Goal: Navigation & Orientation: Find specific page/section

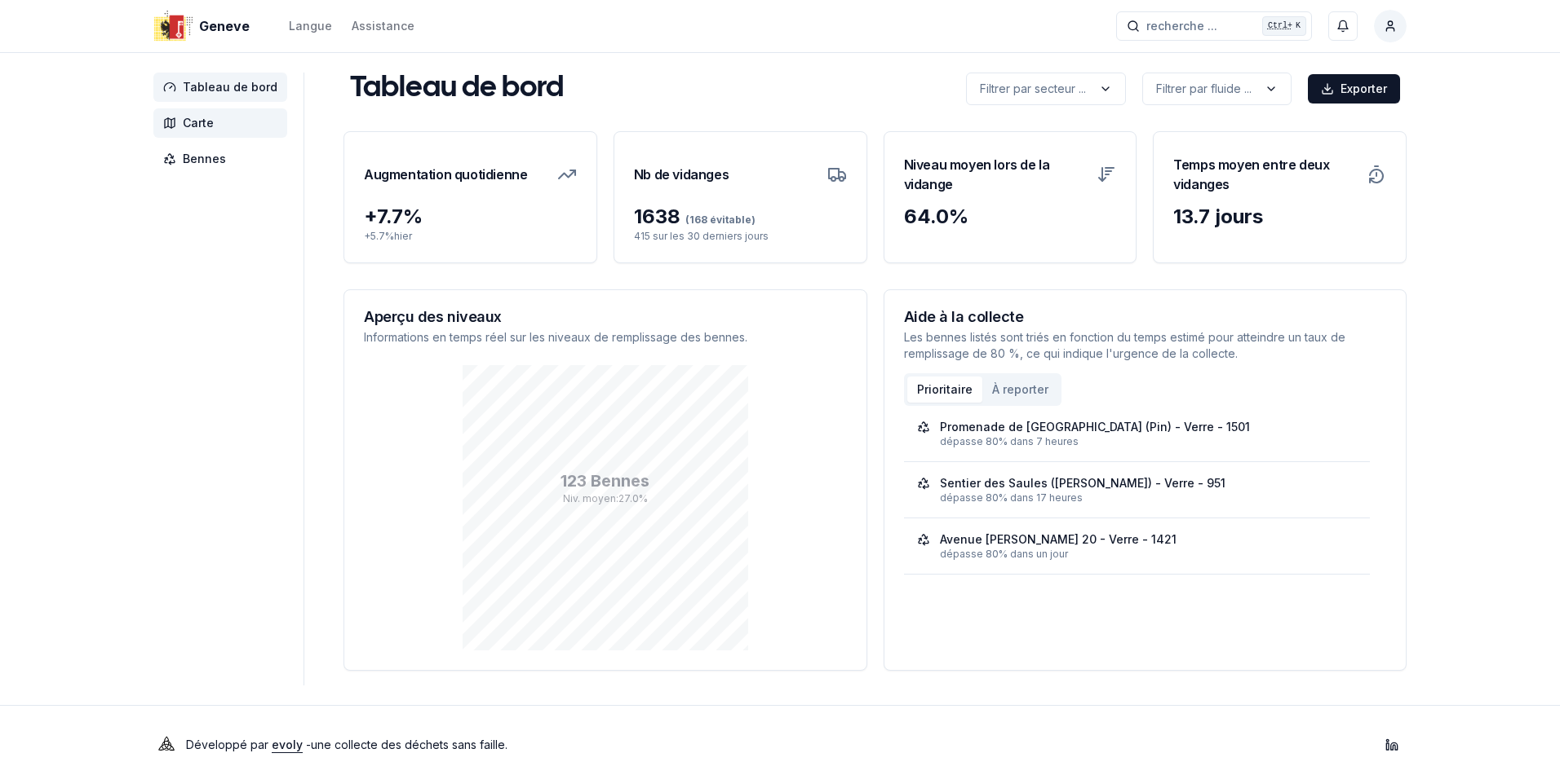
click at [185, 116] on span "Carte" at bounding box center [198, 122] width 31 height 17
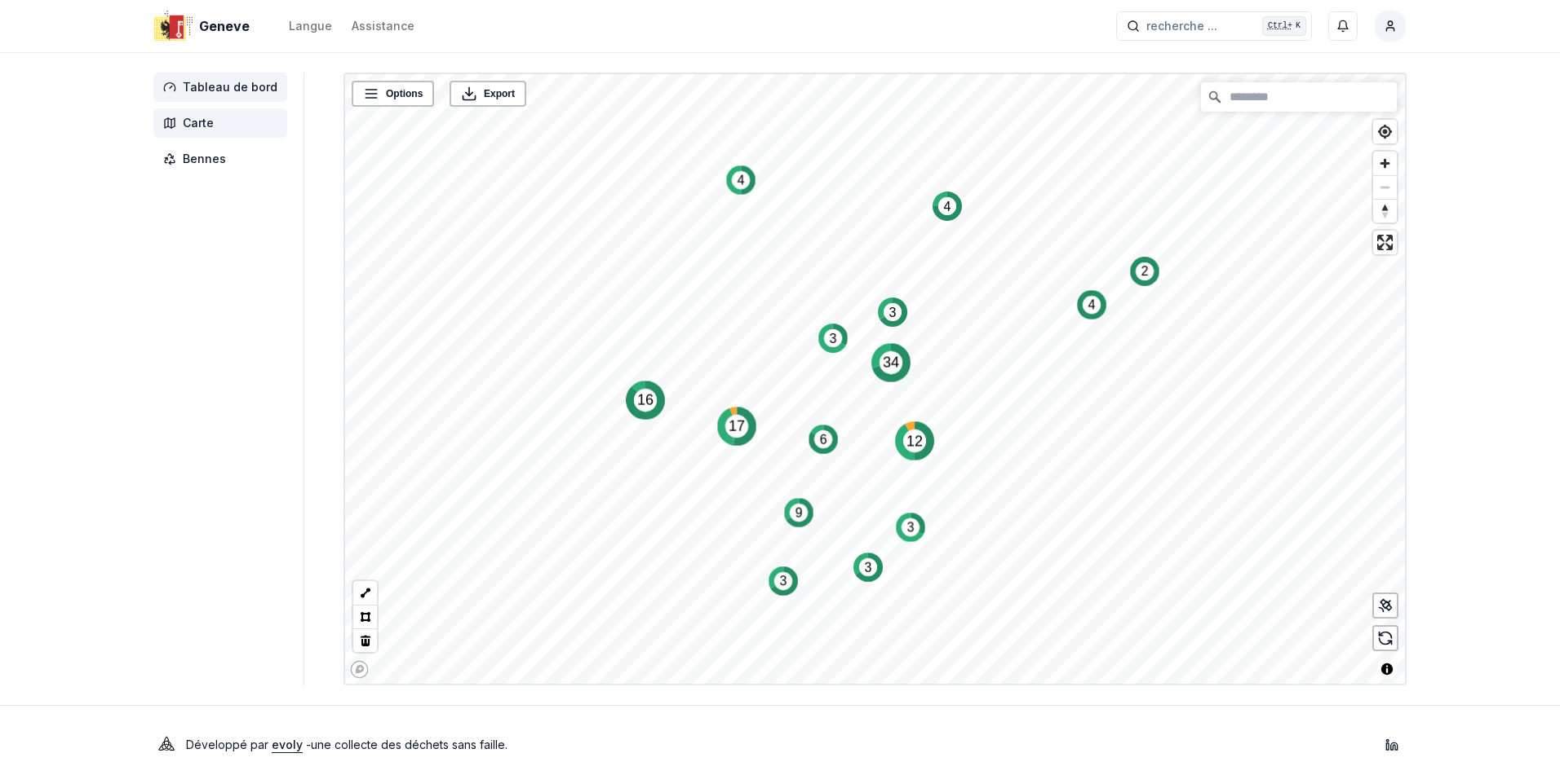
click at [224, 82] on span "Tableau de bord" at bounding box center [230, 87] width 95 height 17
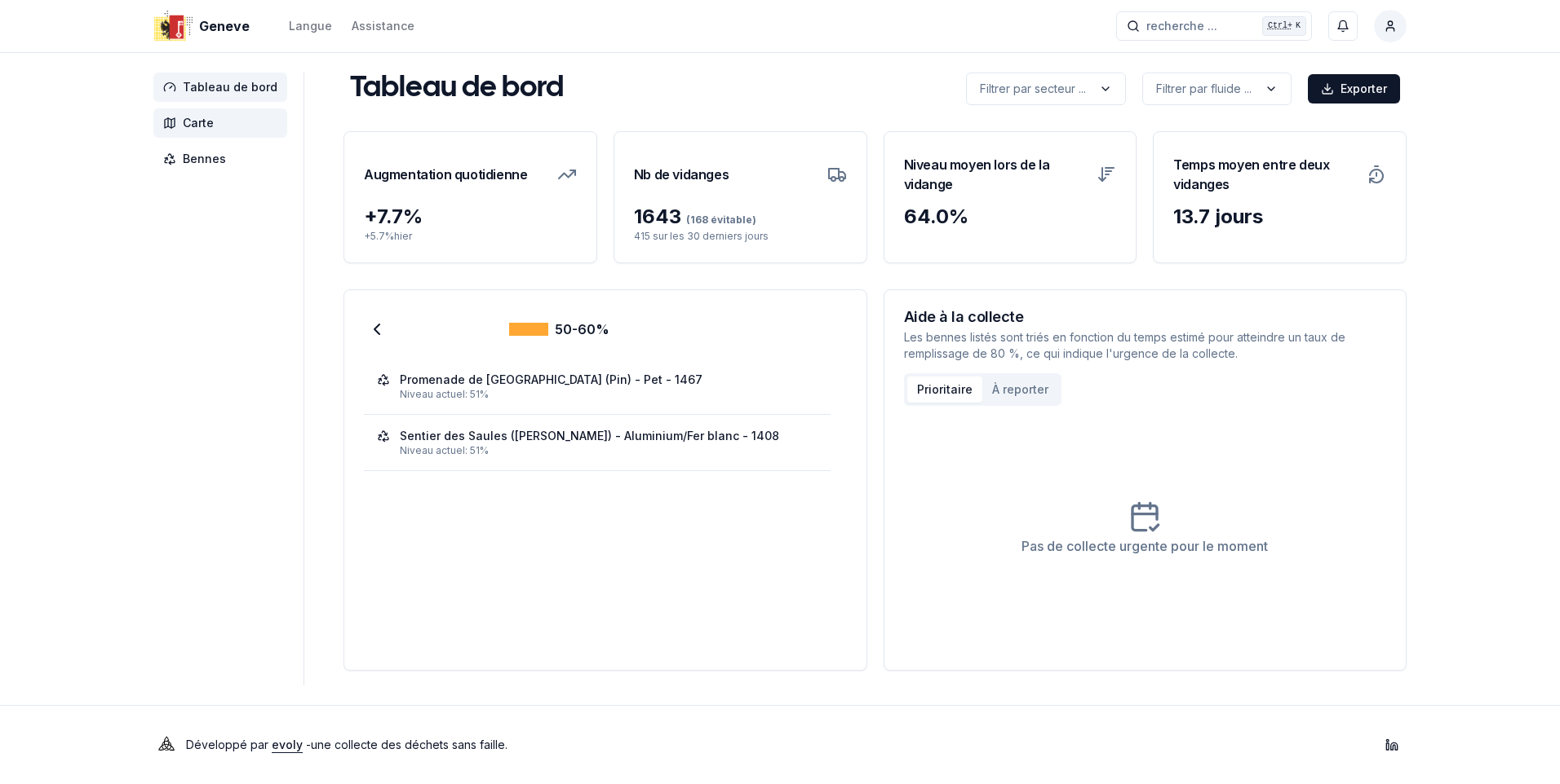
click at [199, 122] on span "Carte" at bounding box center [198, 122] width 31 height 17
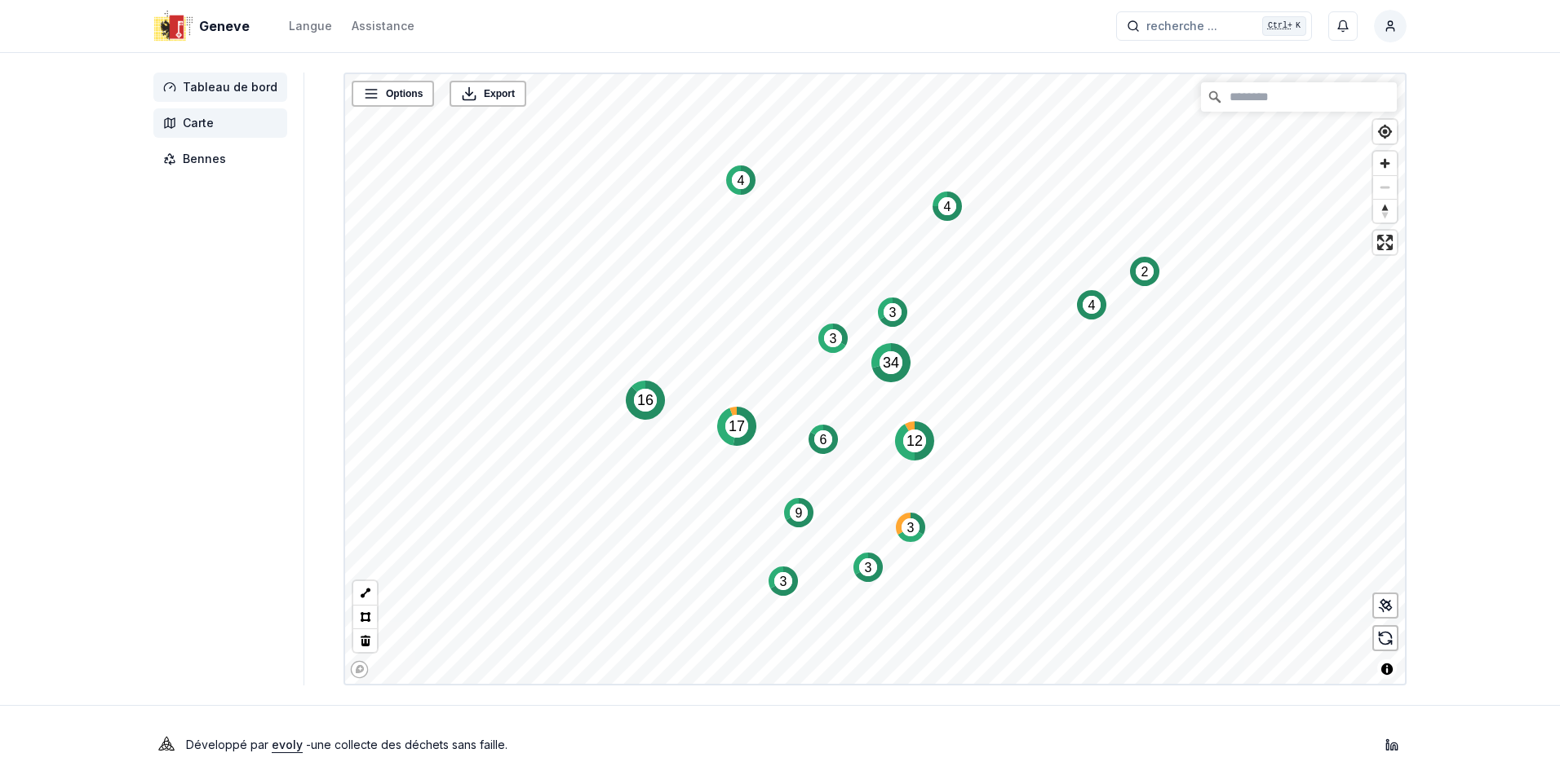
click at [199, 86] on span "Tableau de bord" at bounding box center [230, 87] width 95 height 17
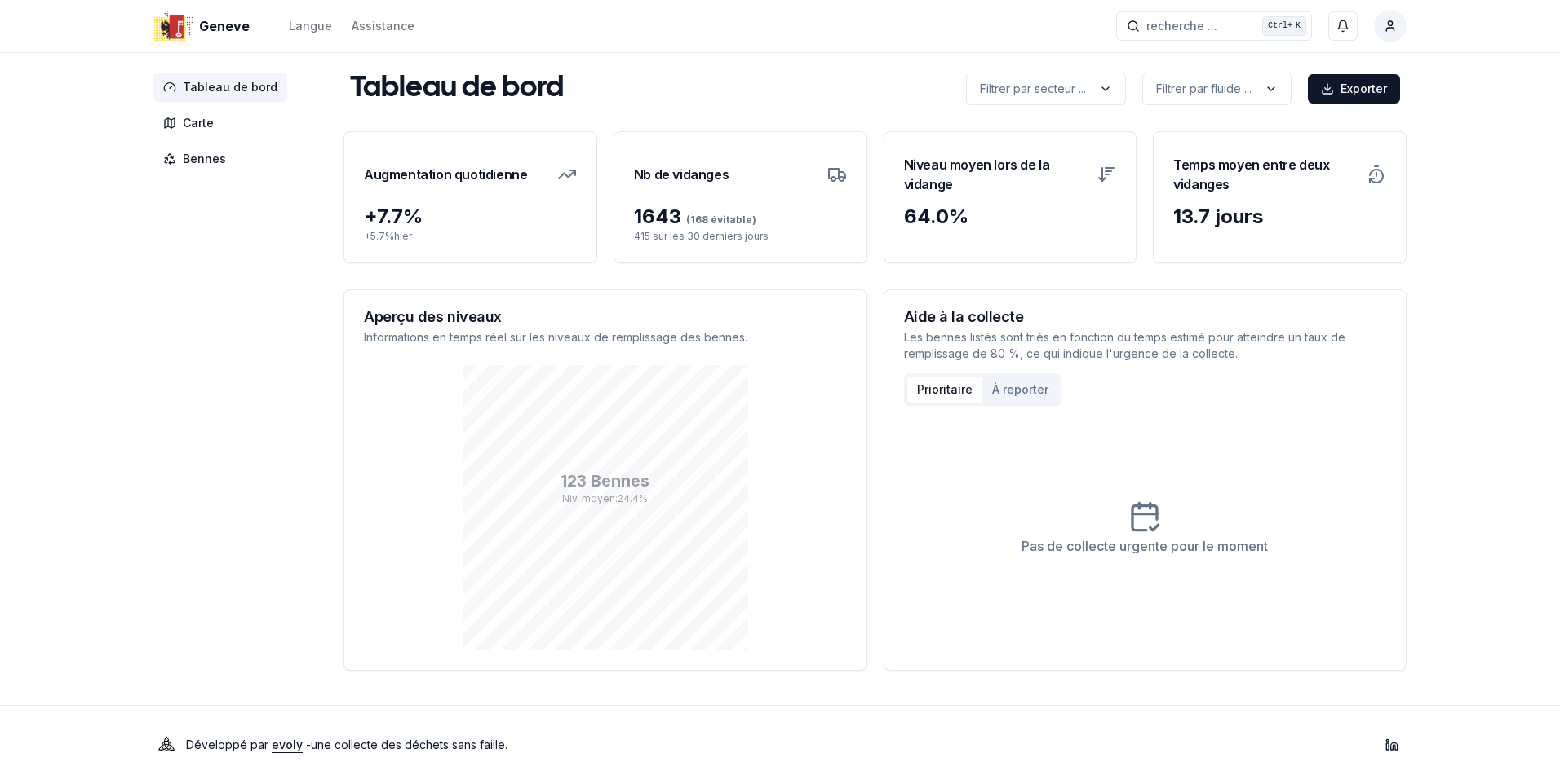
click at [1142, 517] on icon at bounding box center [1144, 516] width 32 height 32
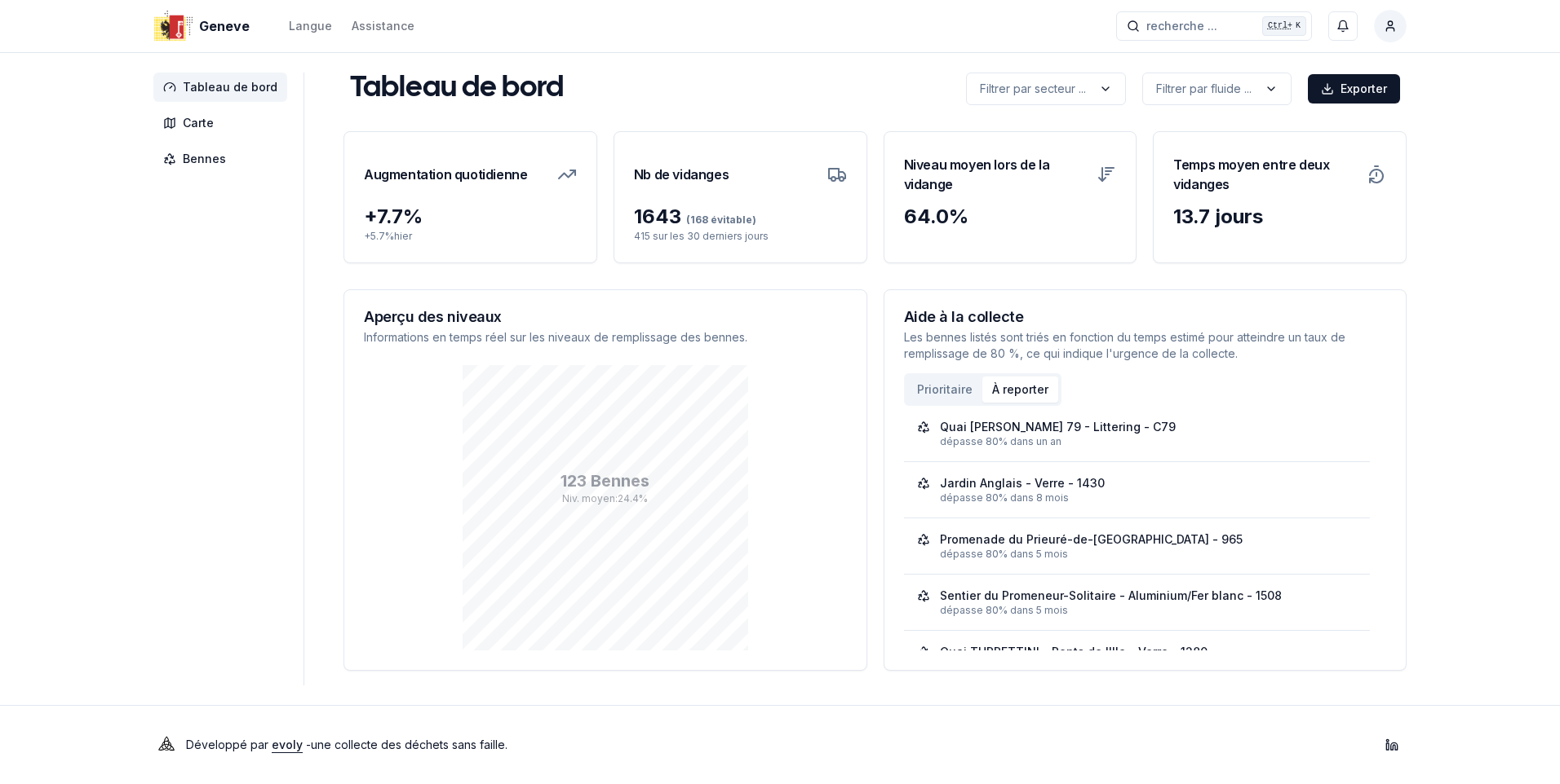
click at [1015, 388] on button "À reporter" at bounding box center [1020, 390] width 76 height 26
click at [950, 392] on button "Prioritaire" at bounding box center [945, 390] width 75 height 26
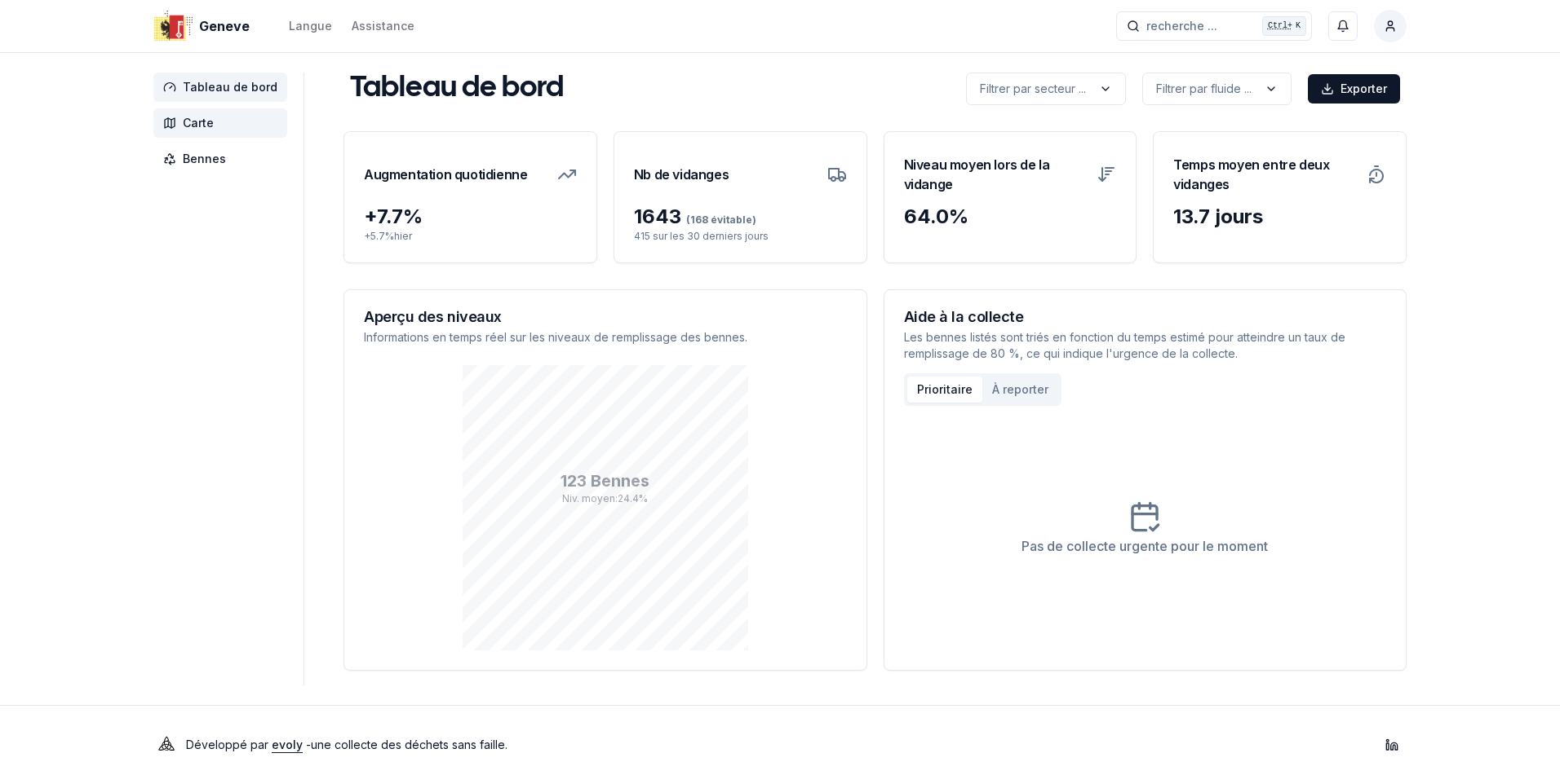
click at [207, 121] on span "Carte" at bounding box center [198, 122] width 31 height 17
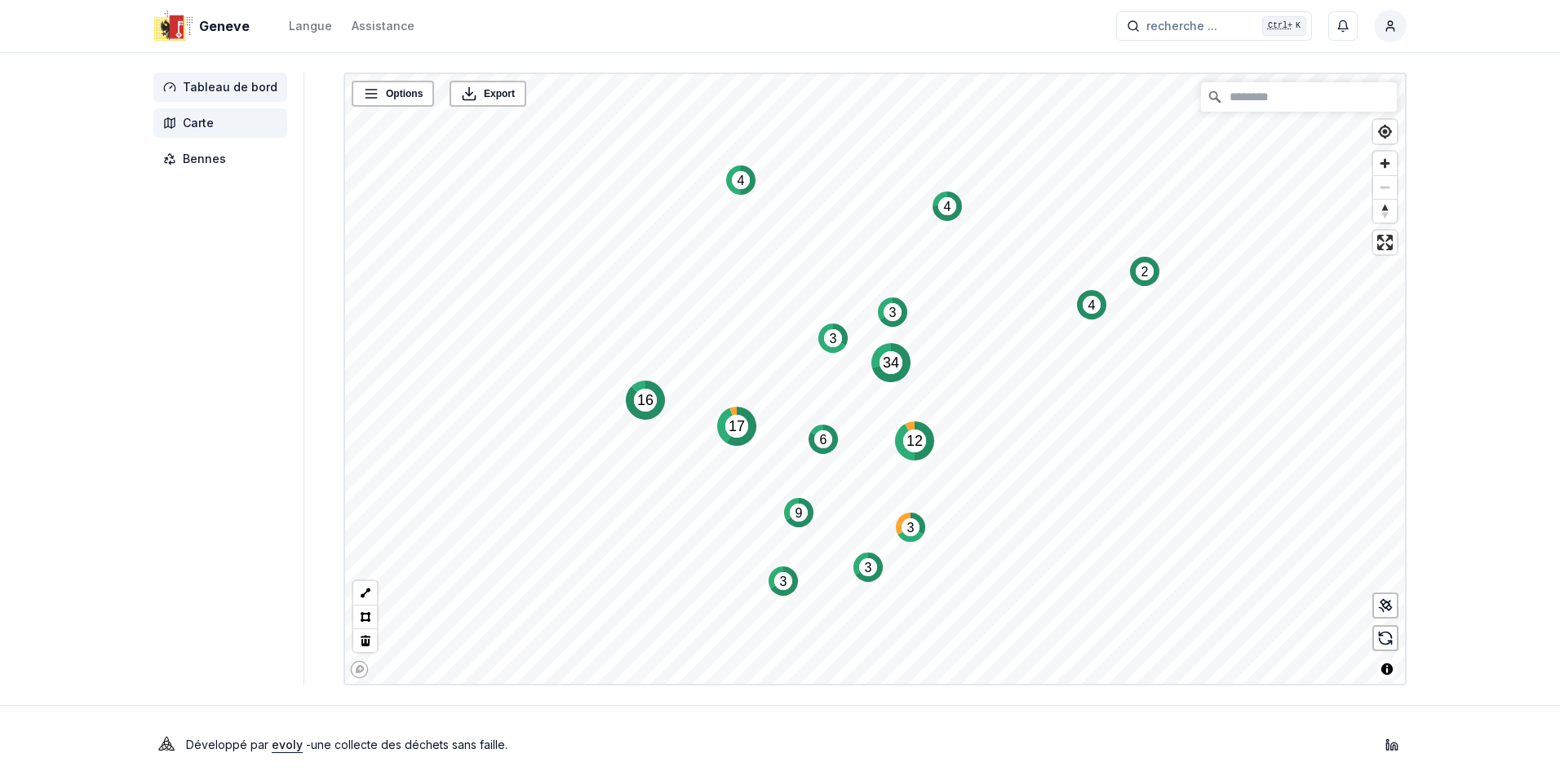
click at [219, 81] on span "Tableau de bord" at bounding box center [230, 87] width 95 height 17
